Goal: Task Accomplishment & Management: Manage account settings

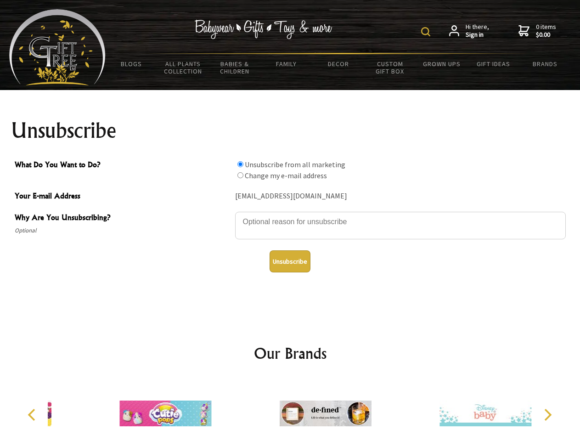
click at [427, 32] on img at bounding box center [425, 31] width 9 height 9
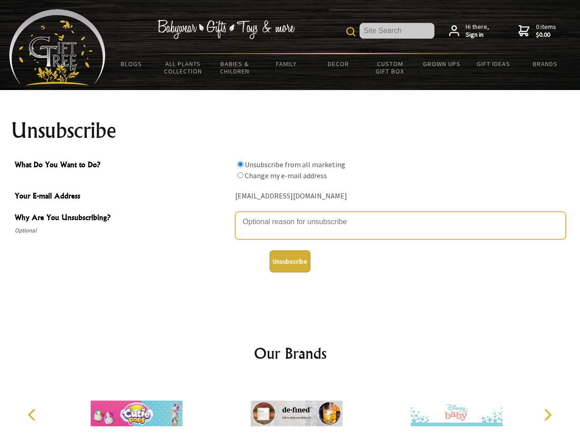
click at [290, 215] on textarea "Why Are You Unsubscribing?" at bounding box center [400, 226] width 331 height 28
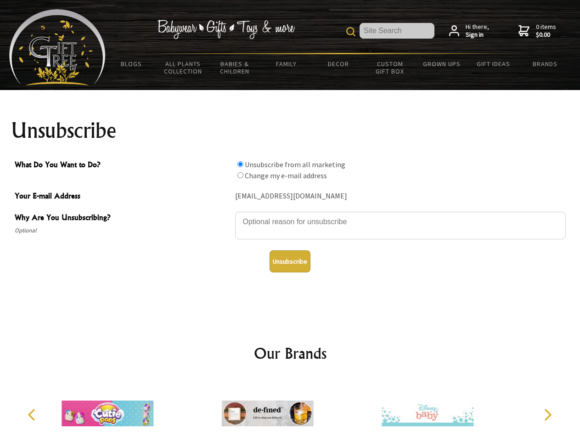
click at [240, 164] on input "What Do You Want to Do?" at bounding box center [241, 164] width 6 height 6
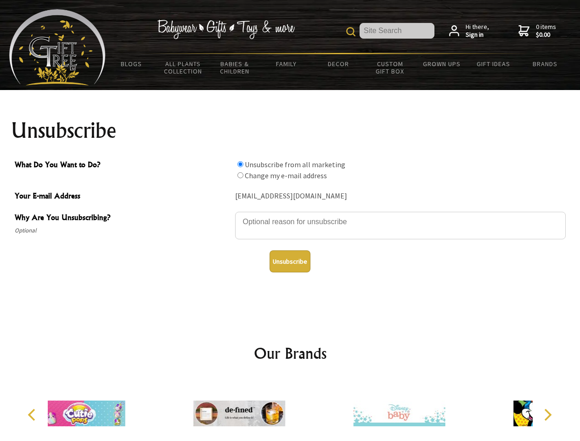
click at [240, 175] on input "What Do You Want to Do?" at bounding box center [241, 175] width 6 height 6
radio input "true"
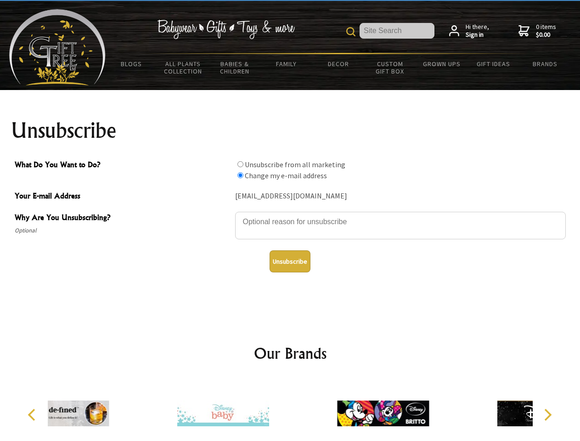
click at [290, 261] on button "Unsubscribe" at bounding box center [290, 261] width 41 height 22
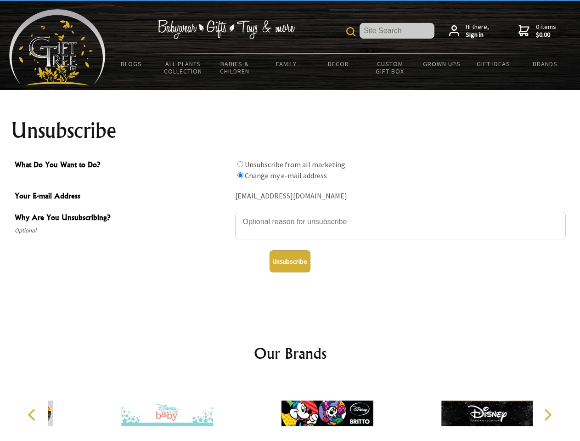
click at [290, 410] on img at bounding box center [328, 413] width 92 height 69
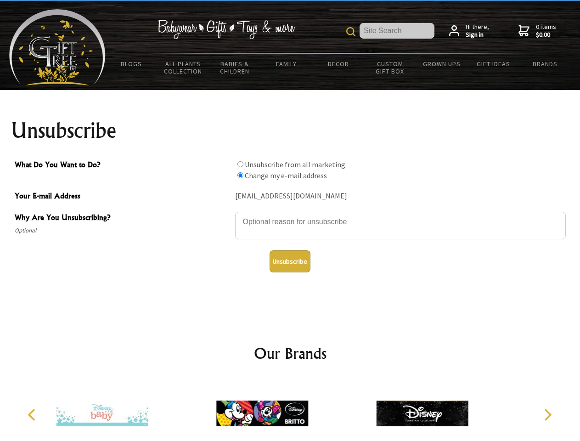
click at [33, 415] on icon "Previous" at bounding box center [33, 415] width 12 height 12
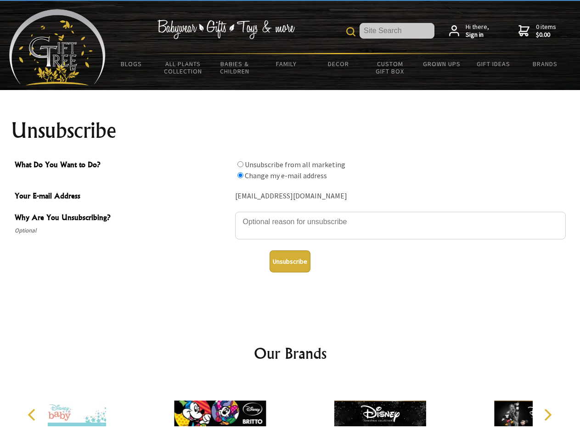
click at [548, 415] on icon "Next" at bounding box center [547, 415] width 12 height 12
